Goal: Transaction & Acquisition: Purchase product/service

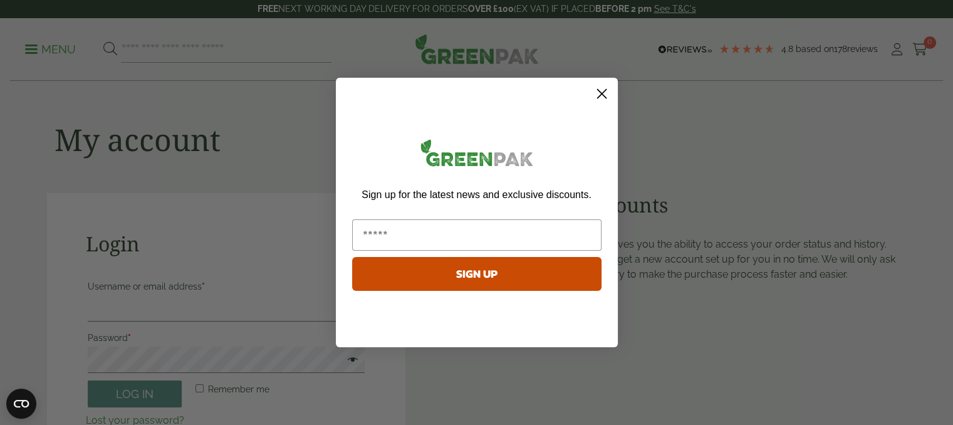
click at [594, 93] on circle "Close dialog" at bounding box center [601, 93] width 21 height 21
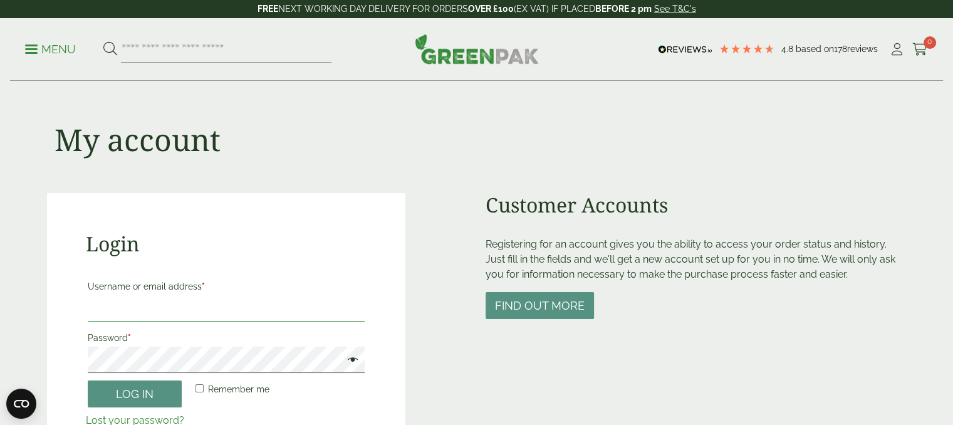
click at [272, 307] on input "Username or email address *" at bounding box center [227, 308] width 278 height 26
type input "*"
type input "**********"
click at [88, 380] on button "Log in" at bounding box center [135, 393] width 94 height 27
click at [357, 364] on span at bounding box center [350, 360] width 16 height 15
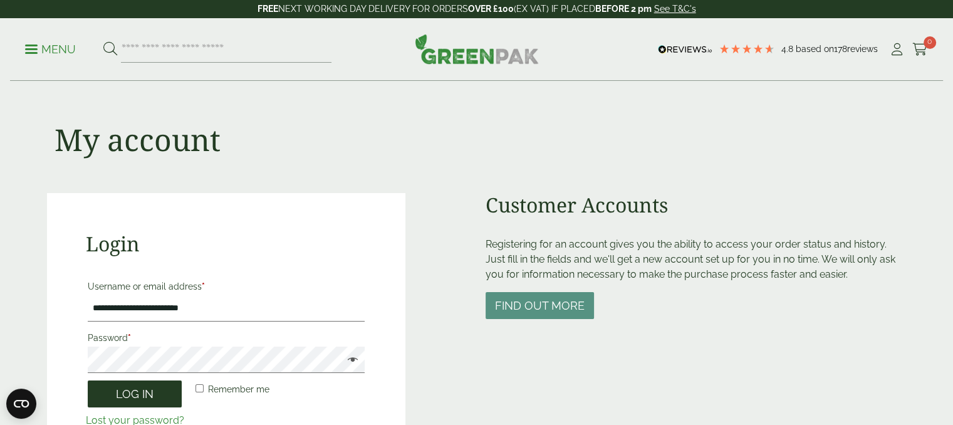
click at [134, 385] on button "Log in" at bounding box center [135, 393] width 94 height 27
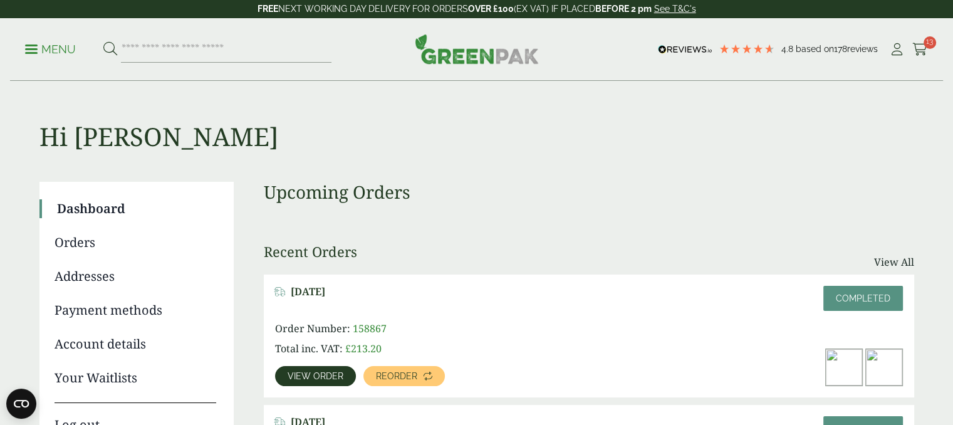
click at [332, 374] on span "View order" at bounding box center [316, 376] width 56 height 9
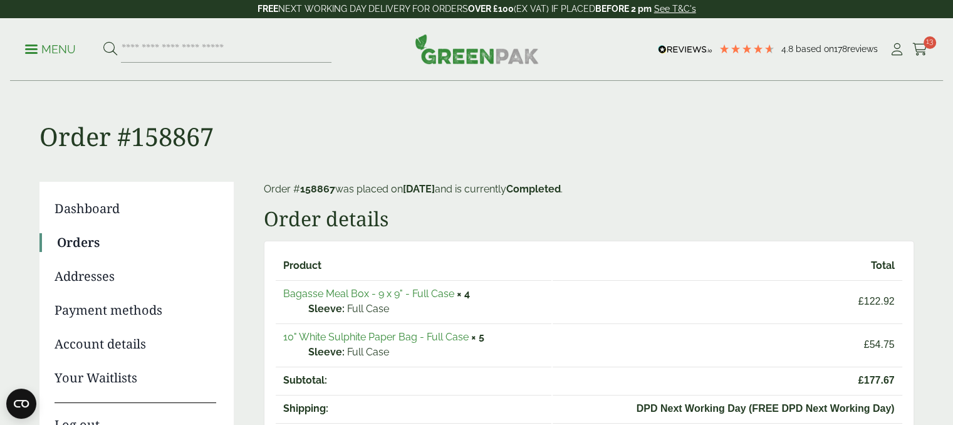
click at [344, 296] on link "Bagasse Meal Box - 9 x 9" - Full Case" at bounding box center [368, 294] width 171 height 12
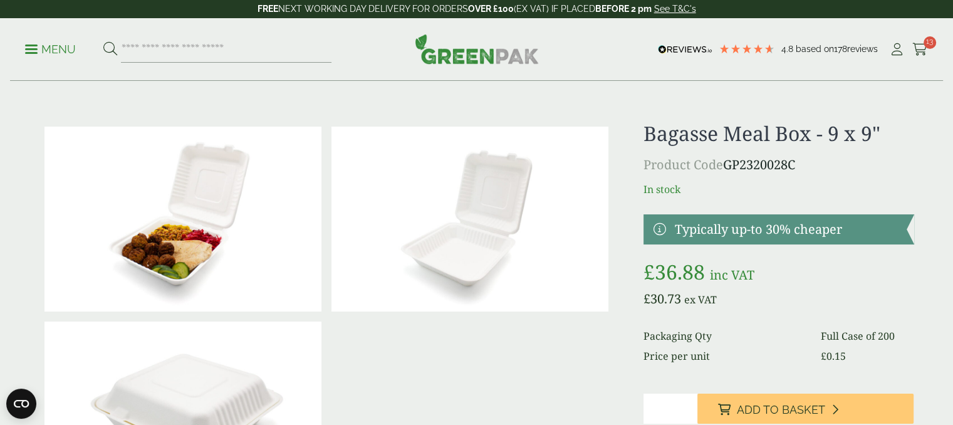
click at [679, 406] on input "*" at bounding box center [671, 409] width 54 height 30
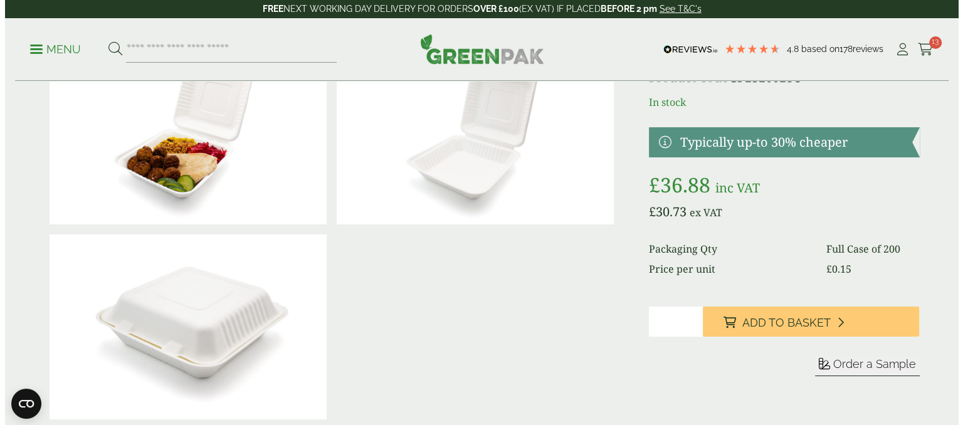
scroll to position [85, 0]
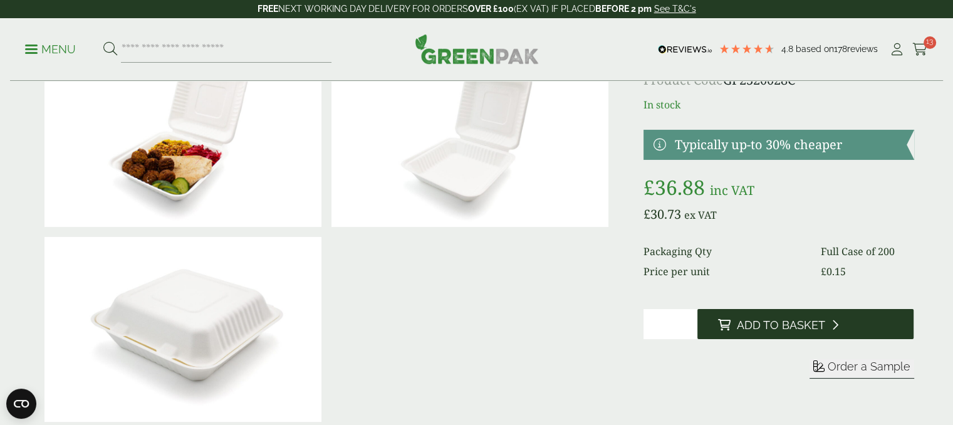
type input "*"
click at [780, 318] on span "Add to Basket" at bounding box center [780, 325] width 88 height 14
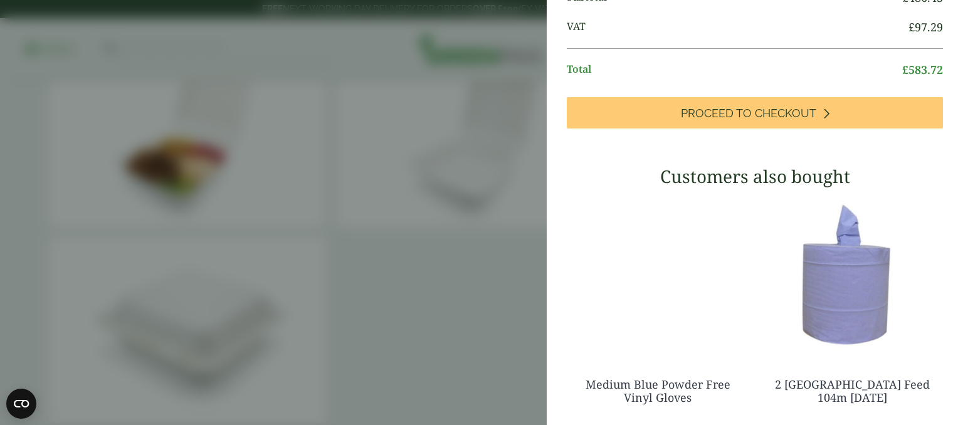
scroll to position [496, 0]
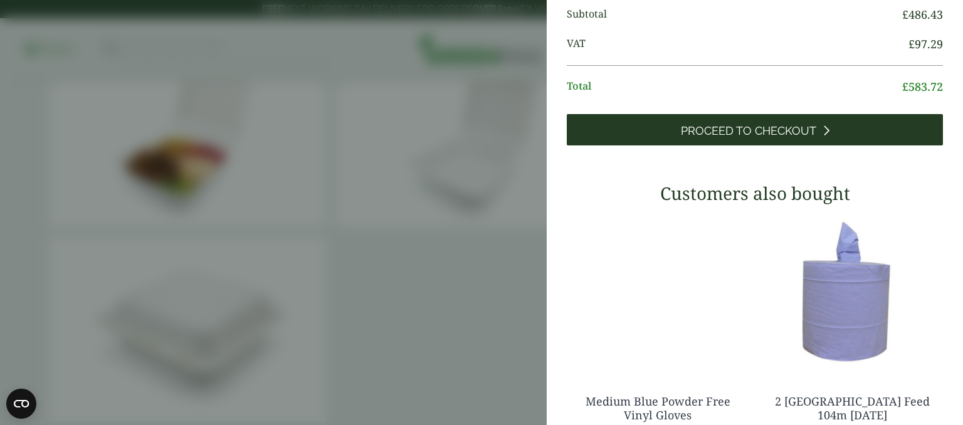
click at [805, 138] on span "Proceed to Checkout" at bounding box center [748, 131] width 135 height 14
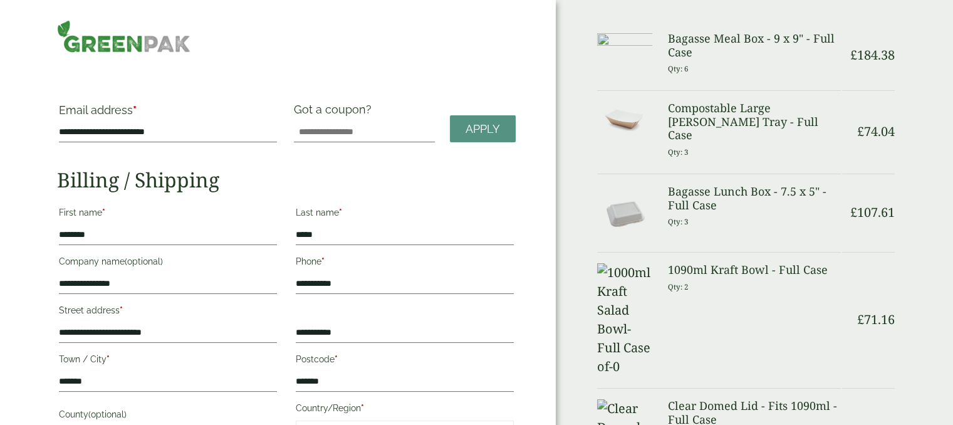
click at [677, 53] on h3 "Bagasse Meal Box - 9 x 9" - Full Case" at bounding box center [753, 45] width 173 height 27
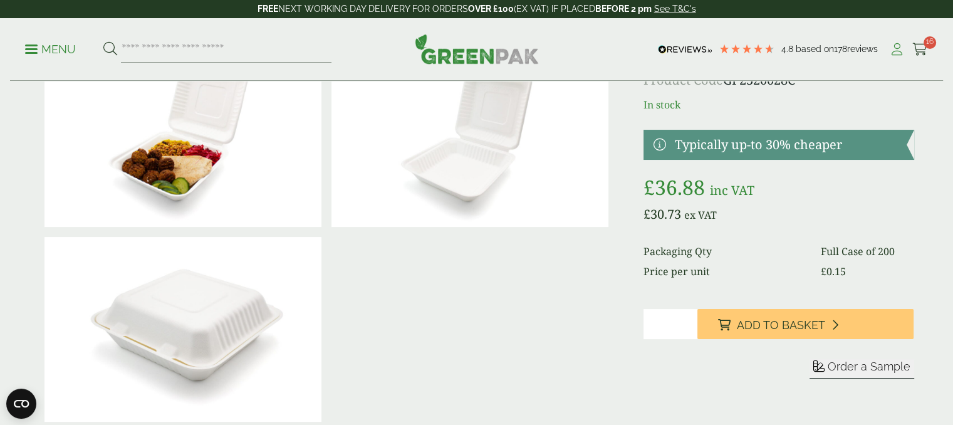
click at [892, 46] on icon at bounding box center [897, 49] width 16 height 13
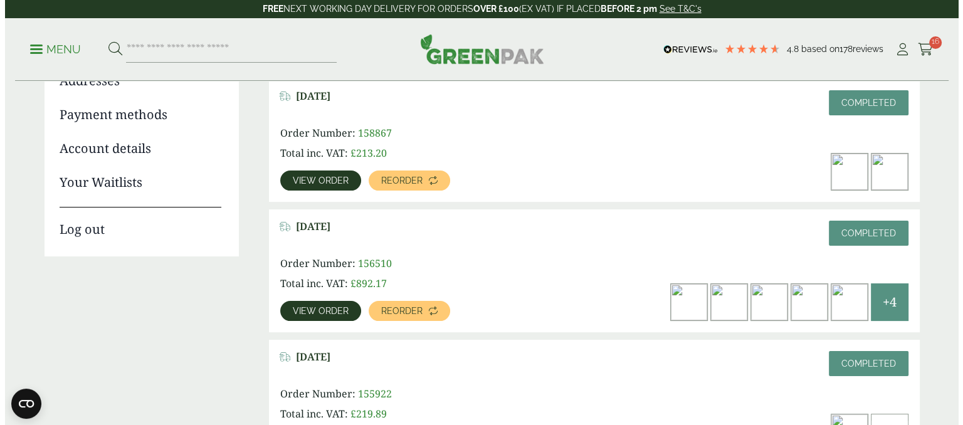
scroll to position [100, 0]
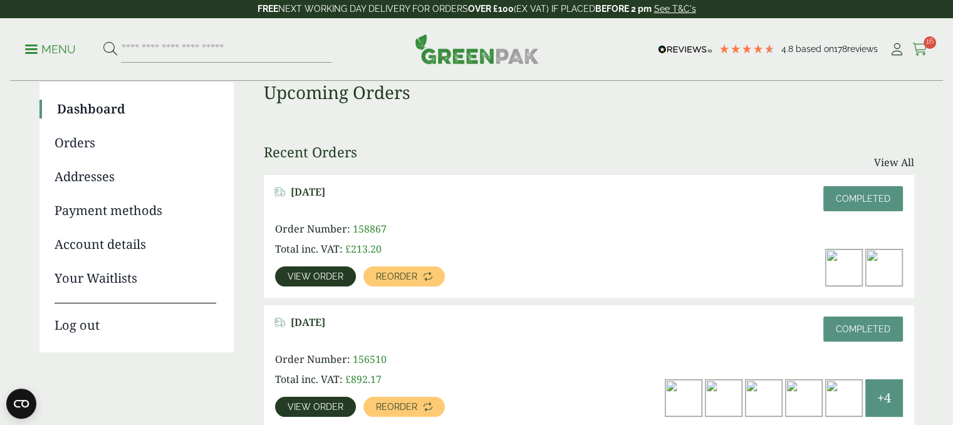
click at [924, 55] on icon at bounding box center [921, 49] width 16 height 13
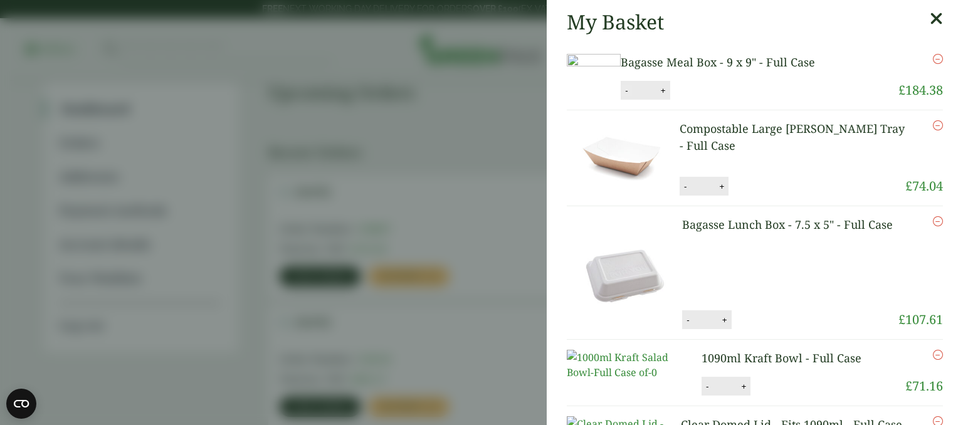
click at [631, 96] on button "-" at bounding box center [626, 90] width 10 height 11
type input "*"
click at [735, 100] on button "Update" at bounding box center [703, 90] width 63 height 19
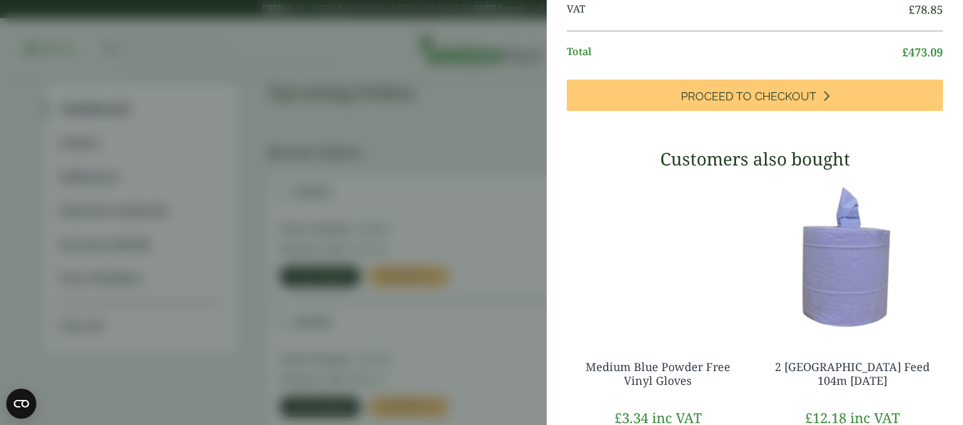
scroll to position [518, 0]
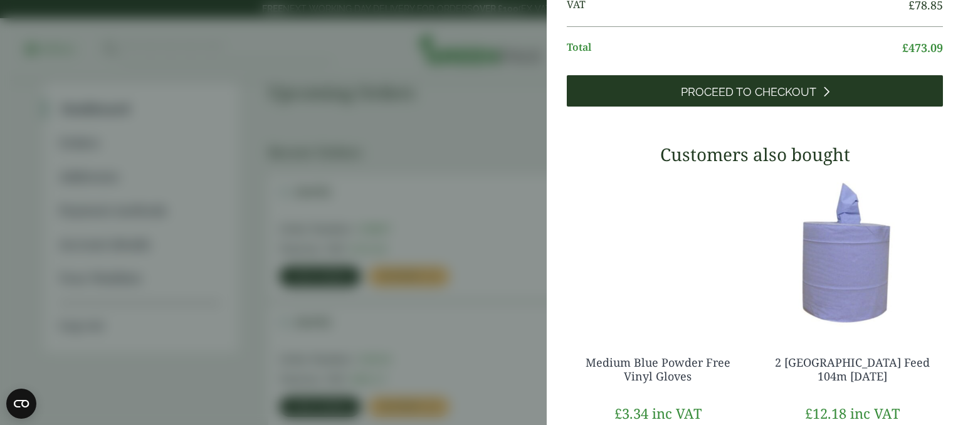
click at [858, 107] on link "Proceed to Checkout" at bounding box center [755, 90] width 376 height 31
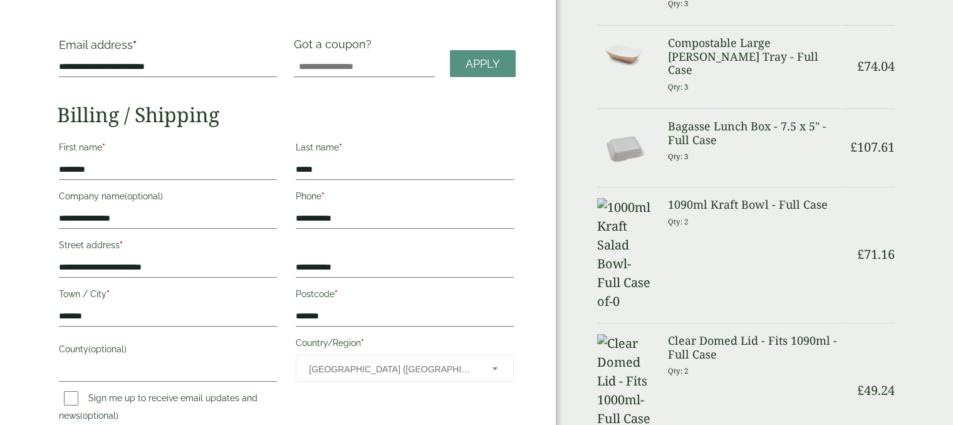
scroll to position [64, 0]
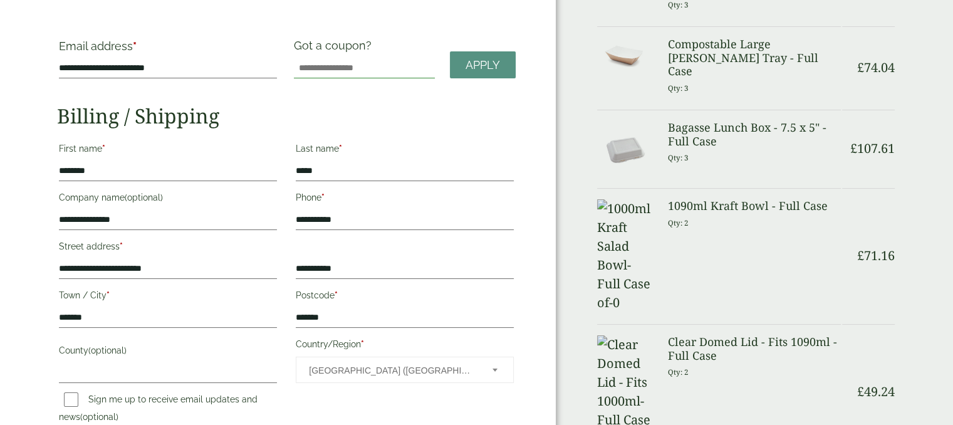
click at [331, 66] on input "Got a coupon?" at bounding box center [364, 68] width 141 height 20
click at [469, 68] on span "Apply" at bounding box center [483, 65] width 34 height 14
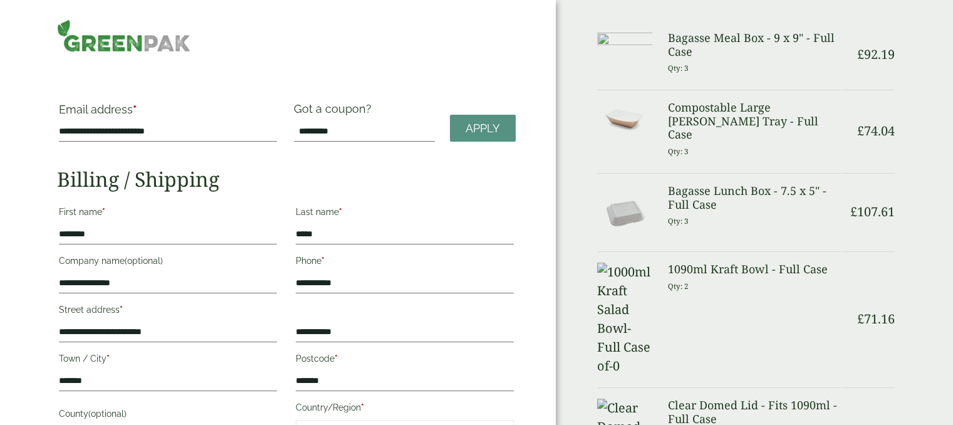
scroll to position [0, 0]
click at [476, 137] on link "Apply" at bounding box center [483, 128] width 66 height 27
click at [365, 113] on label "Got a coupon?" at bounding box center [335, 112] width 83 height 19
click at [365, 122] on input "*********" at bounding box center [364, 132] width 141 height 20
drag, startPoint x: 356, startPoint y: 133, endPoint x: 216, endPoint y: 130, distance: 140.4
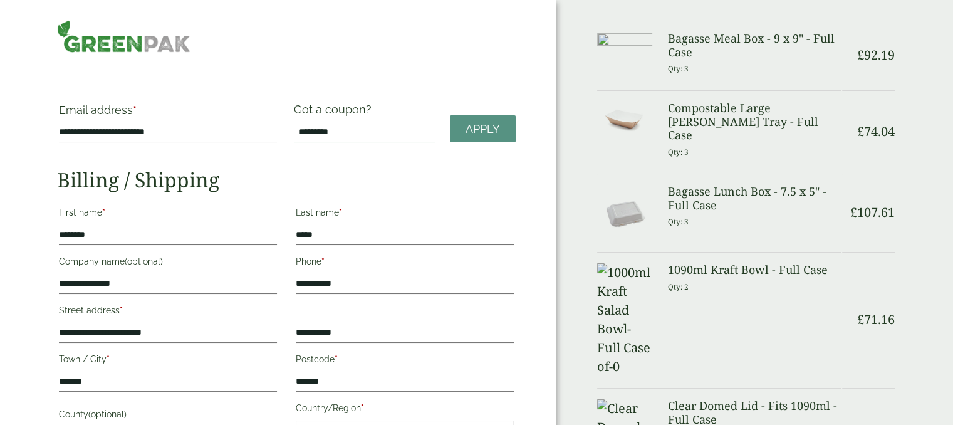
click at [216, 130] on div "**********" at bounding box center [287, 125] width 474 height 45
paste input "text"
type input "*****"
click at [483, 135] on span "Apply" at bounding box center [483, 129] width 34 height 14
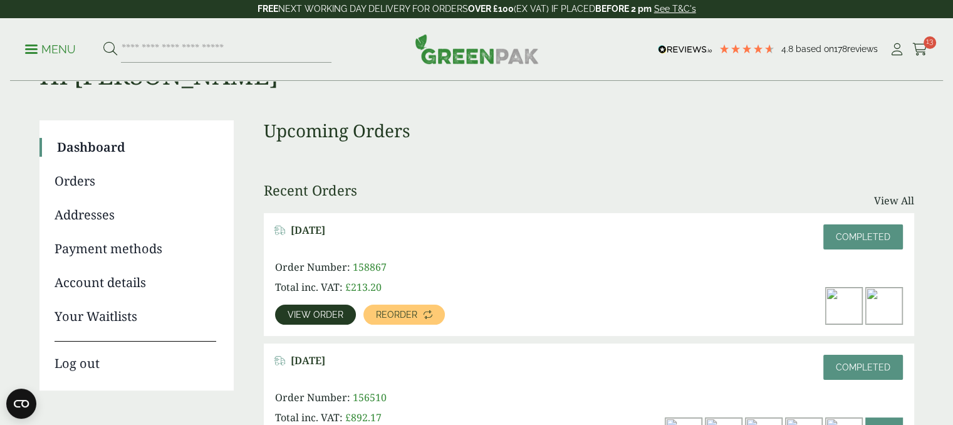
click at [21, 46] on div "Menu 4.8 Based on 178 reviews My Account" at bounding box center [476, 49] width 933 height 63
click at [32, 53] on link "Menu" at bounding box center [50, 48] width 51 height 13
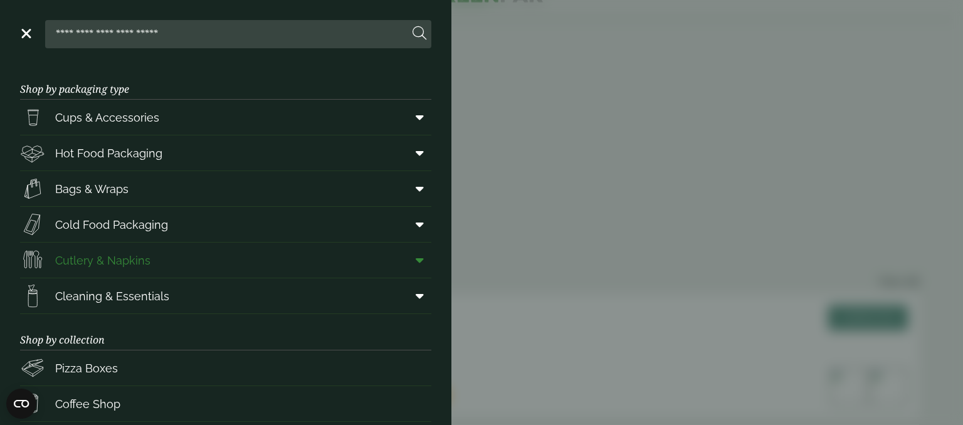
click at [153, 251] on link "Cutlery & Napkins" at bounding box center [225, 260] width 411 height 35
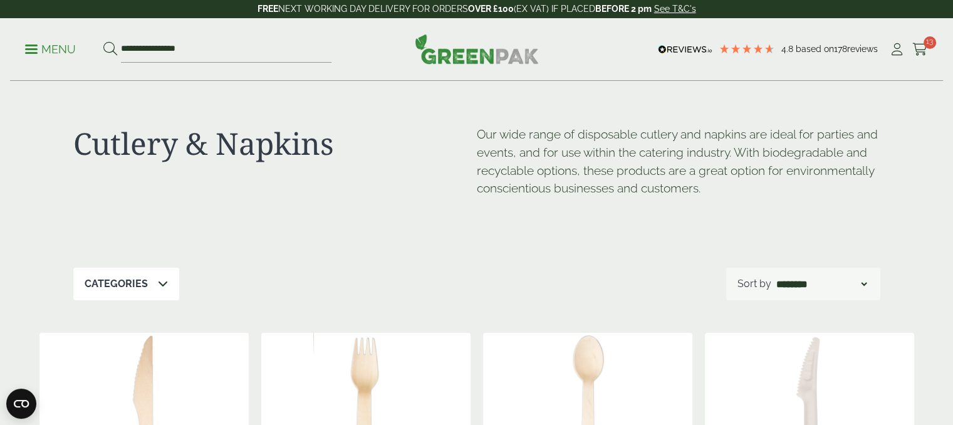
click at [70, 60] on ul "**********" at bounding box center [178, 49] width 306 height 26
click at [60, 53] on p "Menu" at bounding box center [50, 49] width 51 height 15
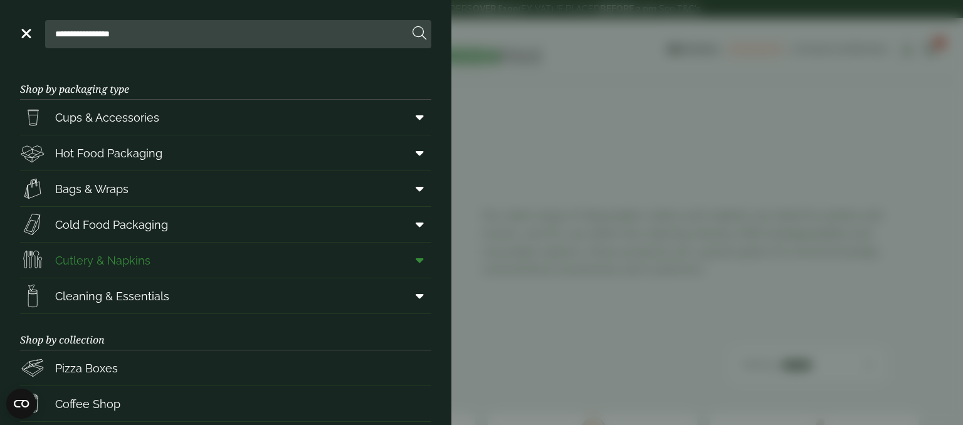
click at [406, 255] on span at bounding box center [417, 260] width 28 height 24
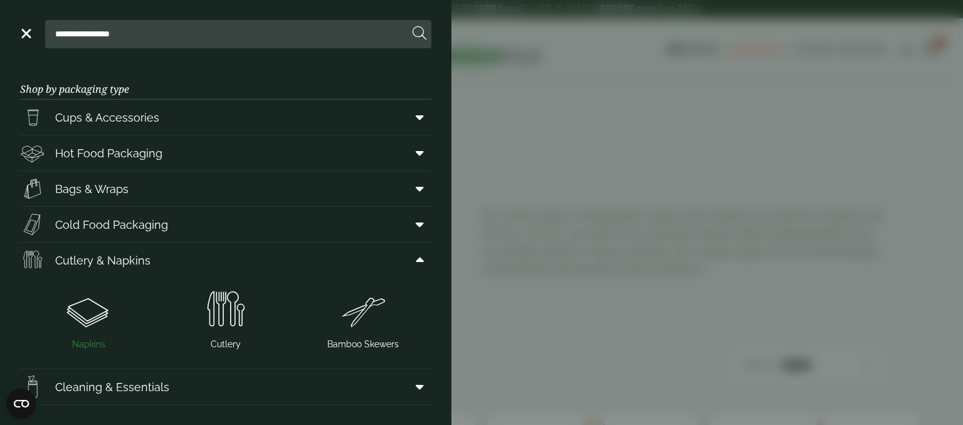
click at [105, 327] on img at bounding box center [88, 310] width 127 height 50
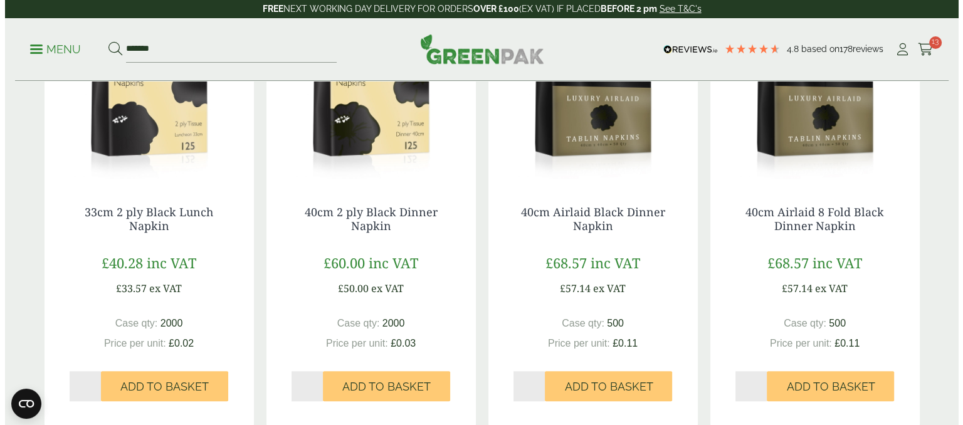
scroll to position [1101, 0]
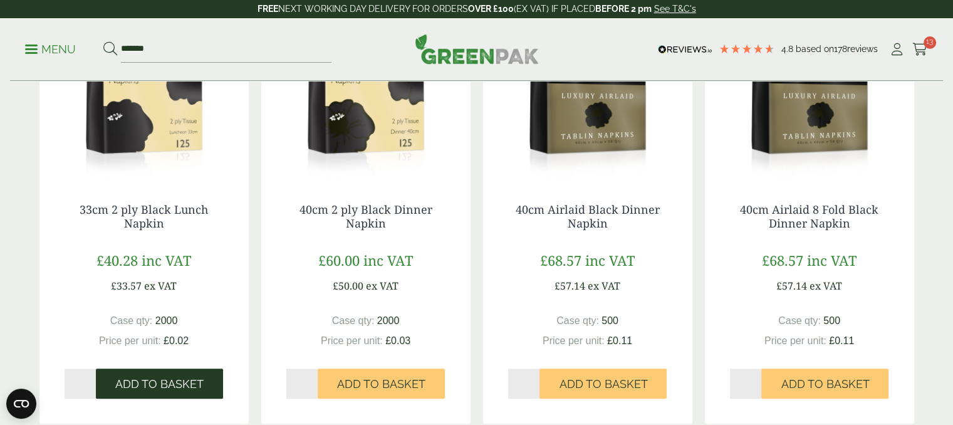
click at [160, 393] on button "Add to Basket" at bounding box center [159, 384] width 127 height 30
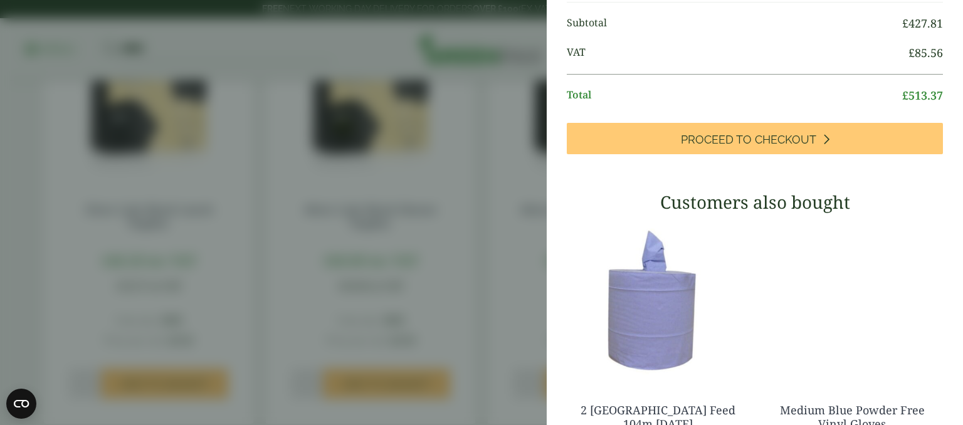
scroll to position [694, 0]
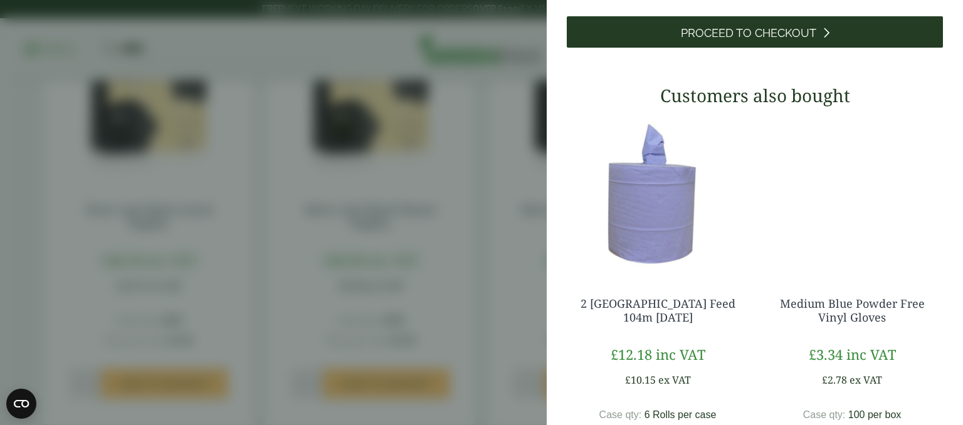
click at [767, 40] on span "Proceed to Checkout" at bounding box center [748, 33] width 135 height 14
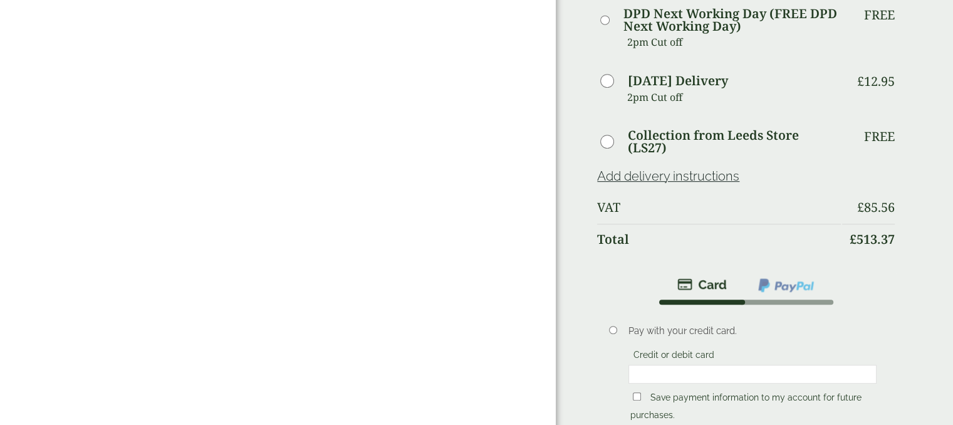
scroll to position [659, 0]
drag, startPoint x: 955, startPoint y: 75, endPoint x: 961, endPoint y: 261, distance: 185.6
click at [953, 261] on html "**********" at bounding box center [476, 166] width 953 height 1651
